Goal: Task Accomplishment & Management: Manage account settings

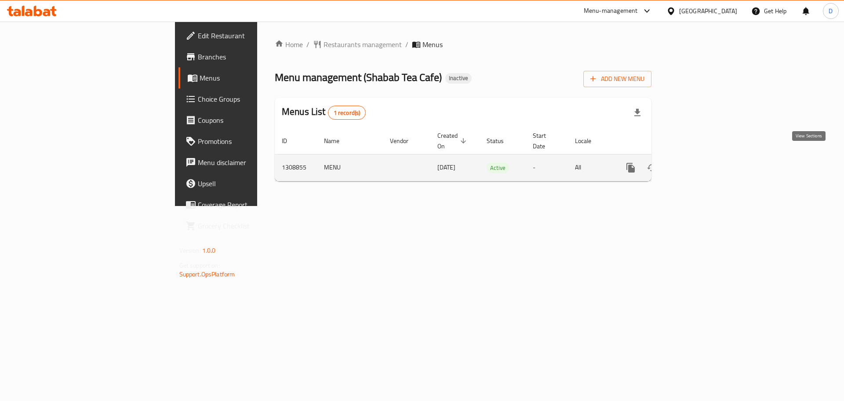
click at [700, 162] on icon "enhanced table" at bounding box center [694, 167] width 11 height 11
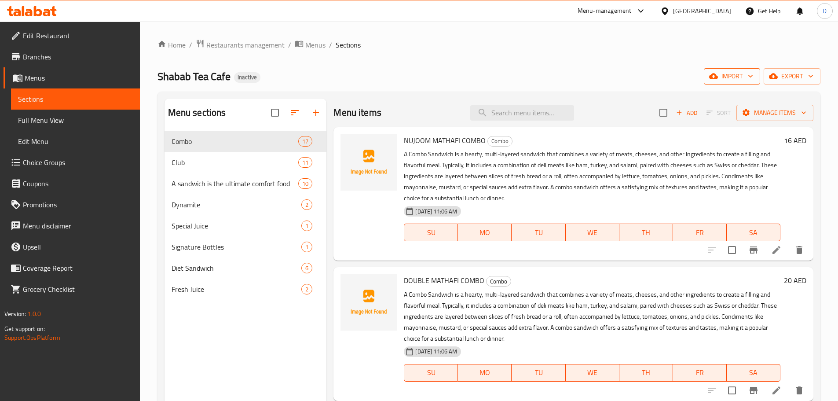
click at [738, 77] on span "import" at bounding box center [732, 76] width 42 height 11
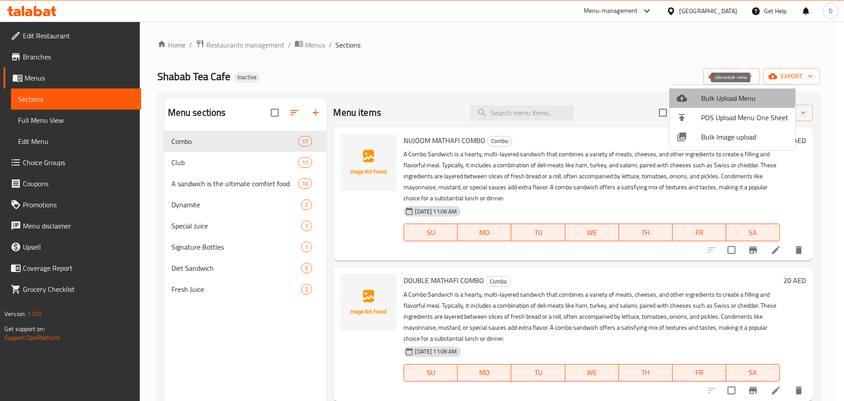
click at [722, 95] on span "Bulk Upload Menu" at bounding box center [744, 98] width 87 height 11
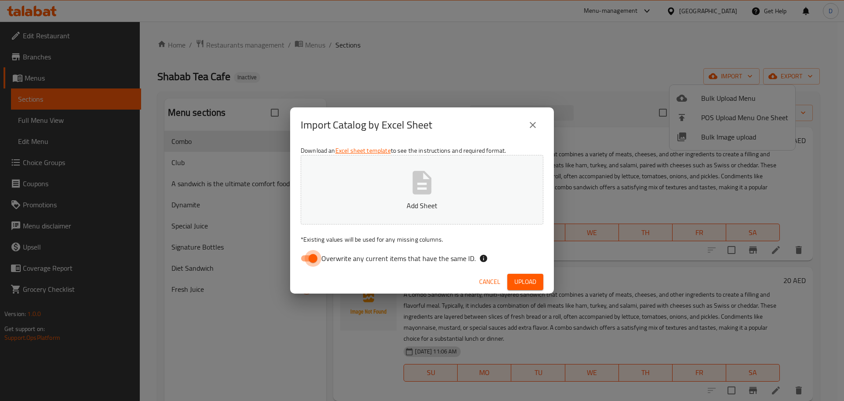
drag, startPoint x: 306, startPoint y: 259, endPoint x: 381, endPoint y: 229, distance: 80.8
click at [307, 260] on input "Overwrite any current items that have the same ID." at bounding box center [313, 258] width 50 height 17
checkbox input "false"
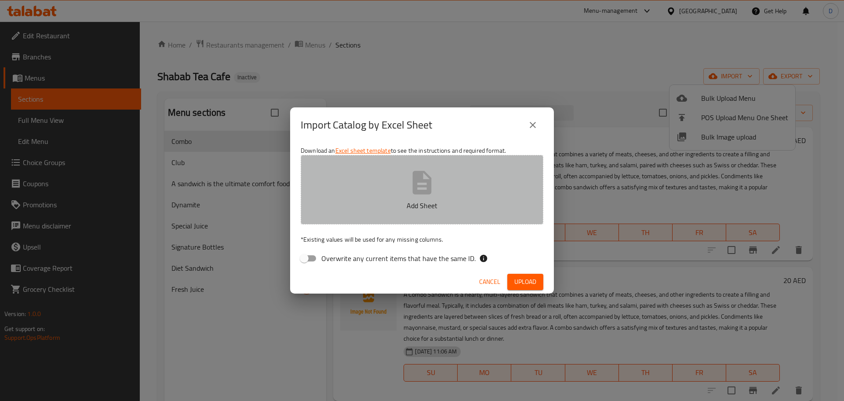
click at [394, 204] on p "Add Sheet" at bounding box center [421, 205] width 215 height 11
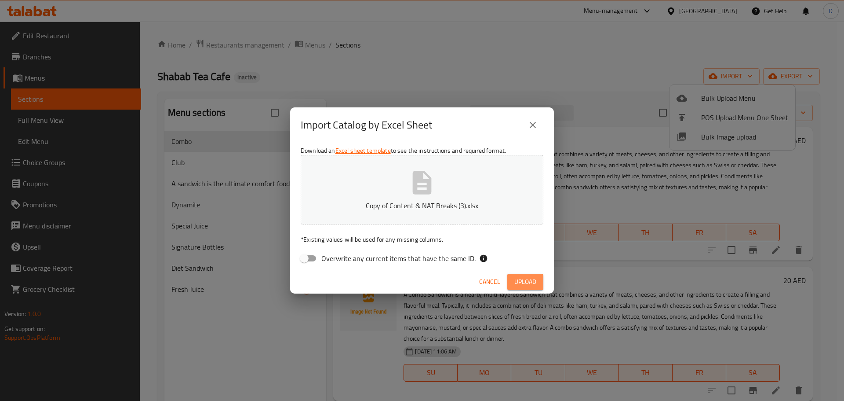
click at [526, 280] on span "Upload" at bounding box center [525, 281] width 22 height 11
click at [422, 175] on icon "button" at bounding box center [422, 182] width 19 height 23
click at [518, 284] on span "Upload" at bounding box center [525, 281] width 22 height 11
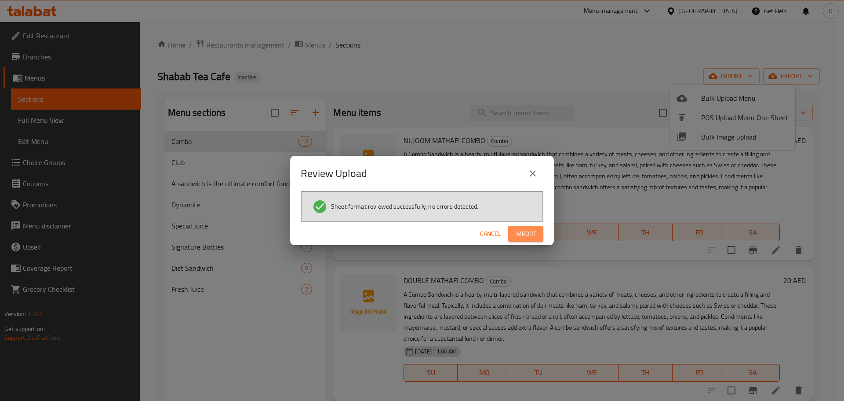
click at [525, 229] on span "Import" at bounding box center [525, 233] width 21 height 11
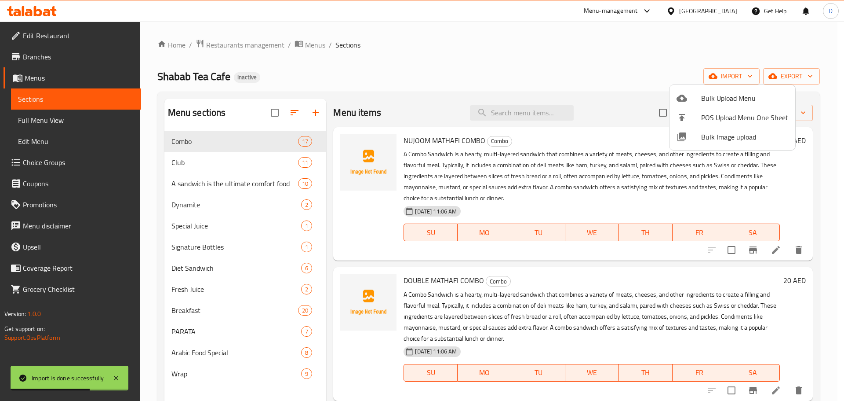
click at [496, 76] on div at bounding box center [422, 200] width 844 height 401
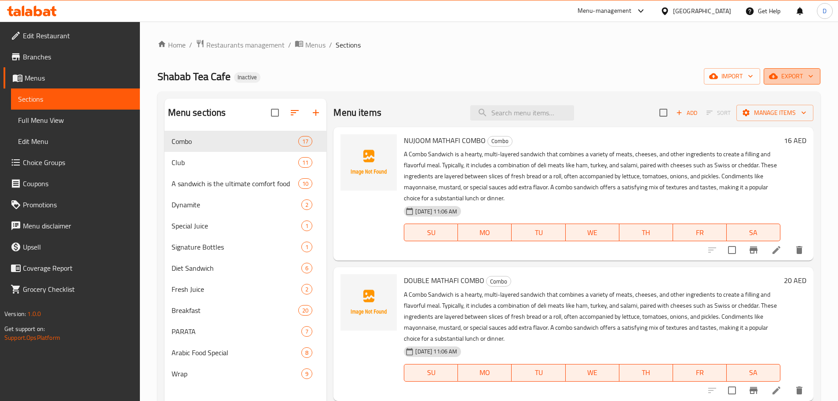
click at [801, 81] on span "export" at bounding box center [791, 76] width 43 height 11
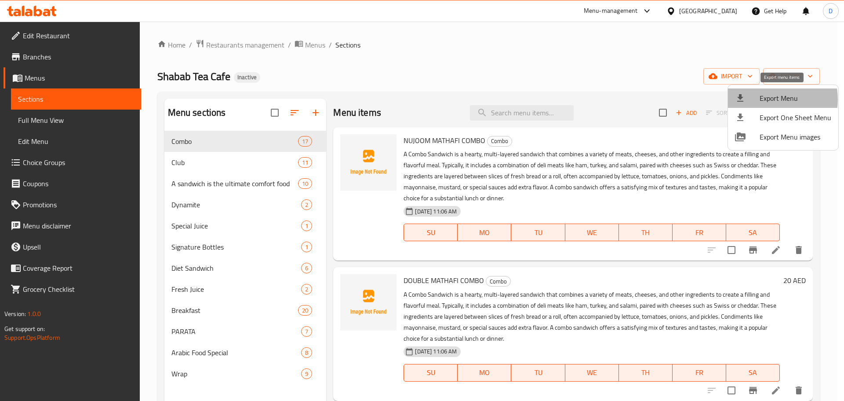
click at [764, 99] on span "Export Menu" at bounding box center [796, 98] width 72 height 11
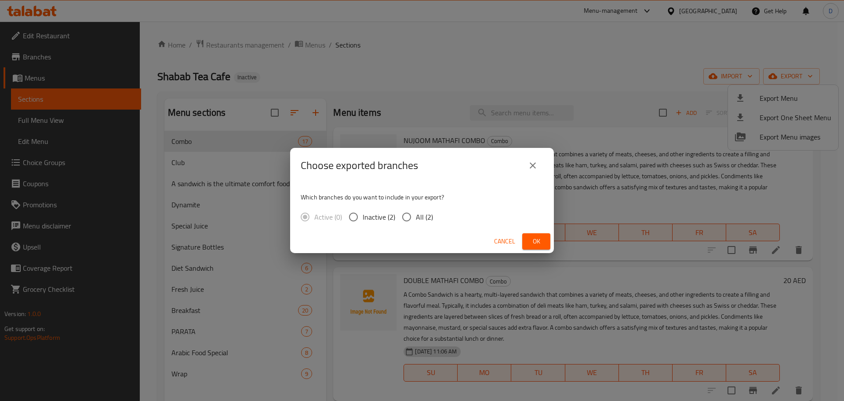
click at [493, 63] on div "Choose exported branches Which branches do you want to include in your export? …" at bounding box center [422, 200] width 844 height 401
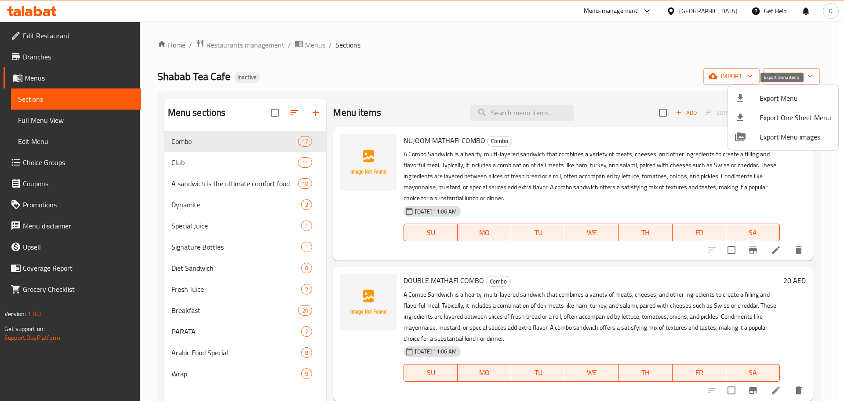
click at [762, 98] on span "Export Menu" at bounding box center [796, 98] width 72 height 11
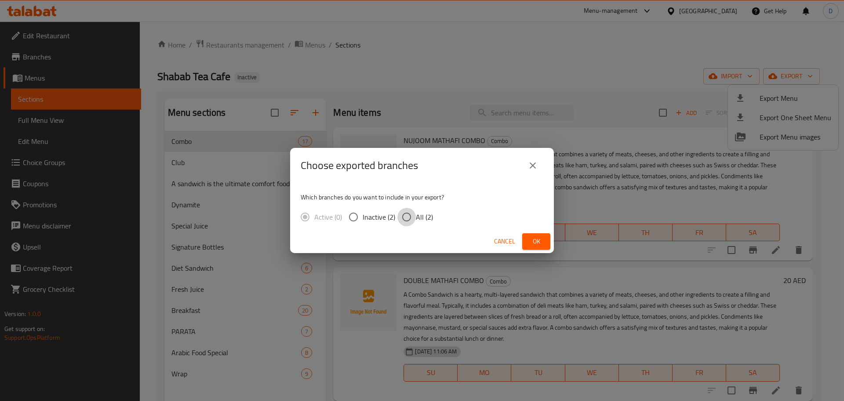
drag, startPoint x: 403, startPoint y: 218, endPoint x: 440, endPoint y: 219, distance: 37.4
click at [403, 217] on input "All (2)" at bounding box center [407, 217] width 18 height 18
radio input "true"
click at [535, 238] on span "Ok" at bounding box center [536, 241] width 14 height 11
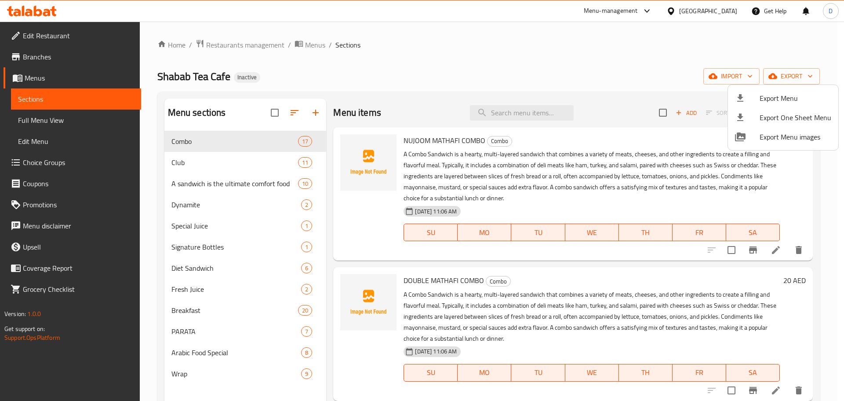
click at [59, 121] on div at bounding box center [422, 200] width 844 height 401
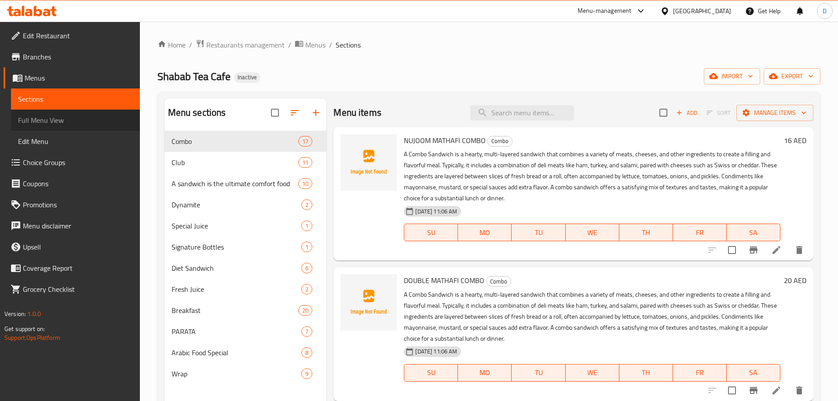
click at [59, 121] on span "Full Menu View" at bounding box center [75, 120] width 115 height 11
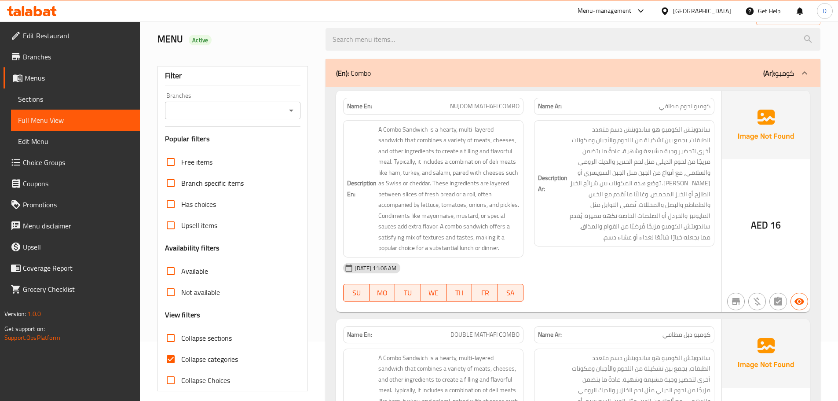
scroll to position [132, 0]
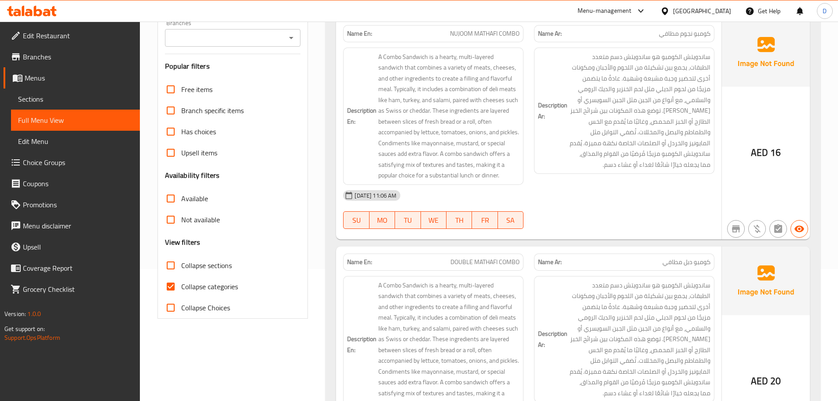
click at [170, 286] on input "Collapse categories" at bounding box center [170, 286] width 21 height 21
checkbox input "false"
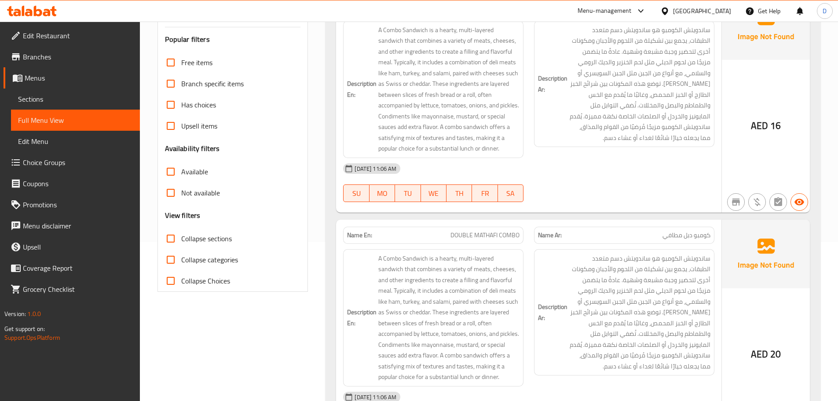
scroll to position [144, 0]
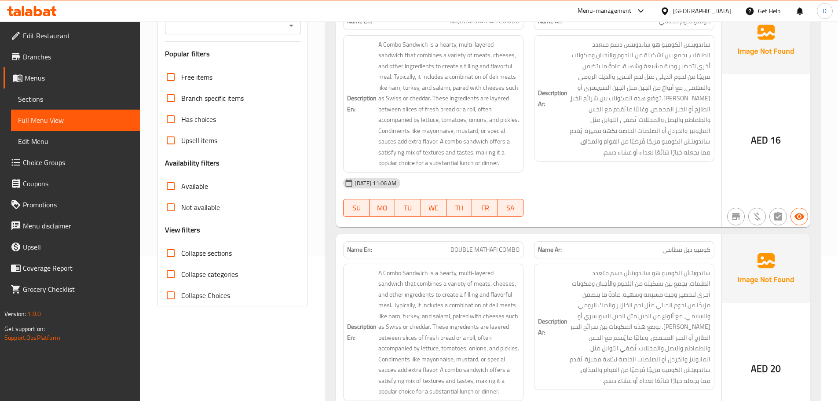
click at [29, 59] on span "Branches" at bounding box center [78, 56] width 110 height 11
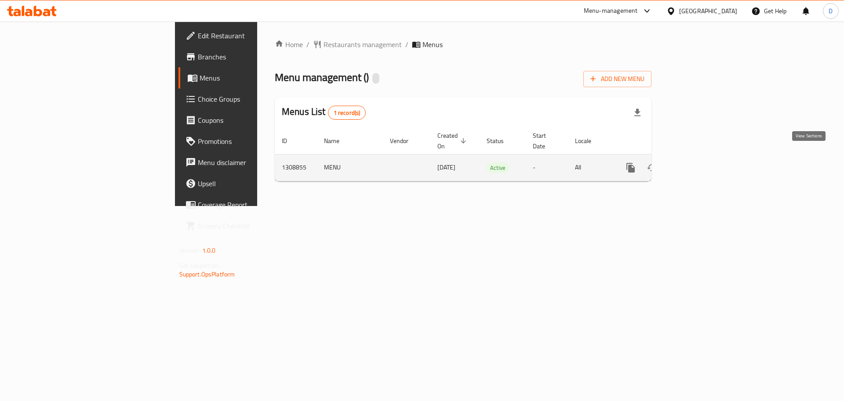
click at [700, 162] on icon "enhanced table" at bounding box center [694, 167] width 11 height 11
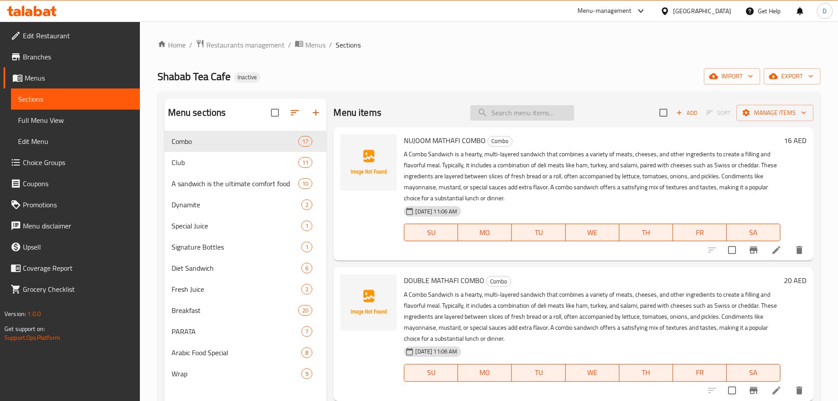
click at [549, 112] on input "search" at bounding box center [522, 112] width 104 height 15
paste input "DYNAMITE CHI"
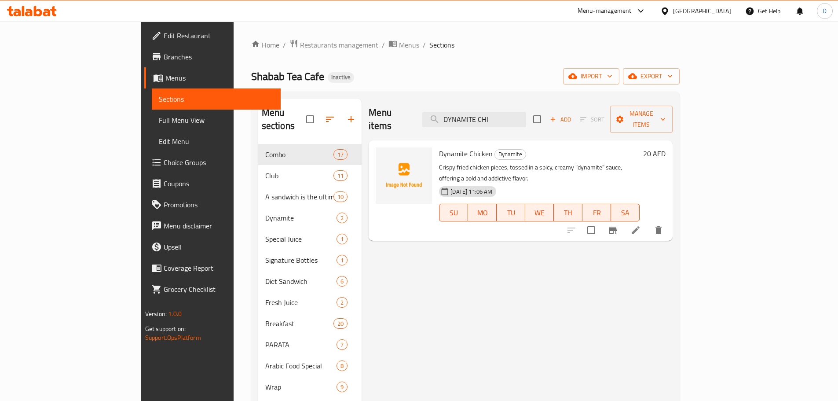
type input "DYNAMITE CHI"
